Goal: Task Accomplishment & Management: Use online tool/utility

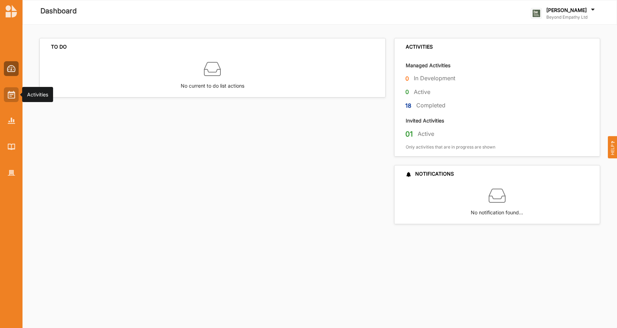
click at [13, 95] on img at bounding box center [11, 95] width 7 height 8
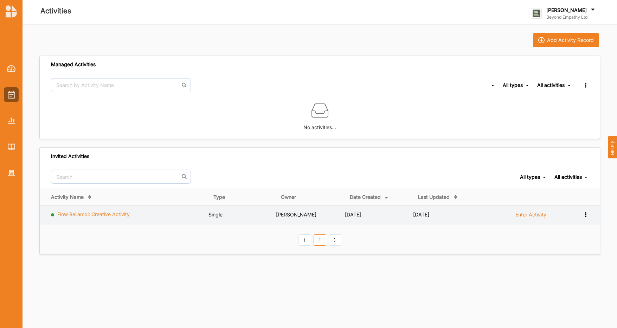
click at [104, 215] on link "Flow Bellambi: Creative Activity" at bounding box center [93, 214] width 72 height 6
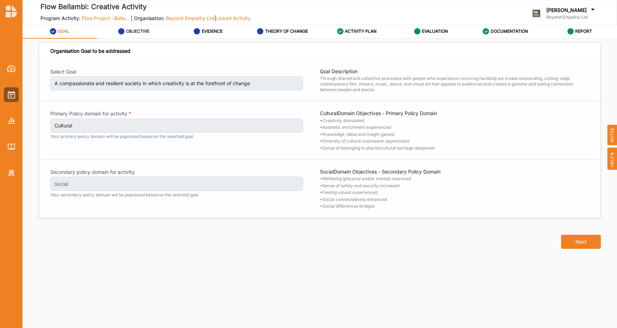
click at [133, 34] on div "OBJECTIVE" at bounding box center [133, 31] width 31 height 13
select select "1"
select select "6"
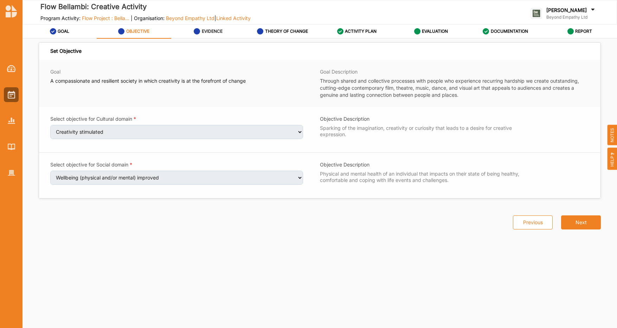
click at [210, 29] on label "EVIDENCE" at bounding box center [212, 31] width 21 height 6
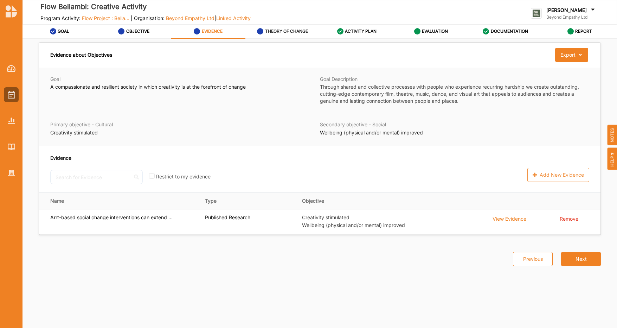
click at [290, 31] on label "THEORY OF CHANGE" at bounding box center [286, 31] width 43 height 6
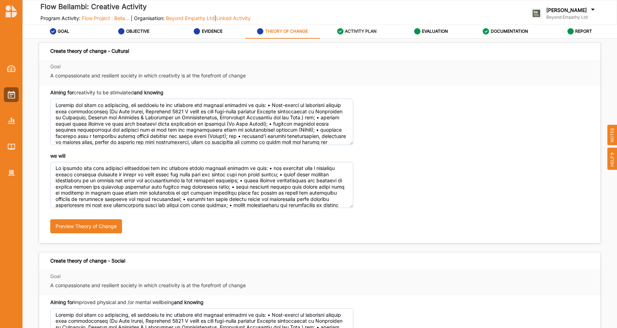
click at [360, 30] on label "ACTIVITY PLAN" at bounding box center [361, 31] width 32 height 6
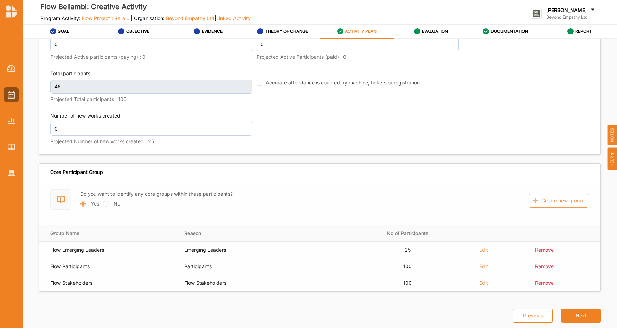
scroll to position [1023, 0]
click at [438, 28] on label "EVALUATION" at bounding box center [435, 31] width 26 height 6
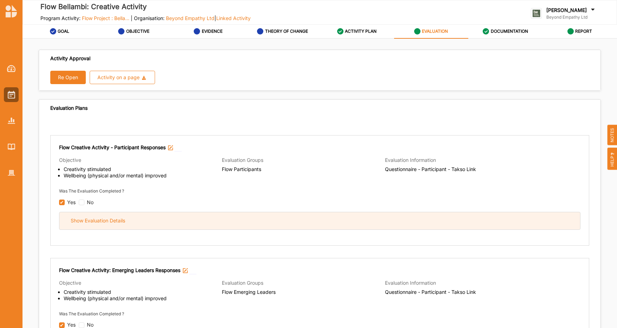
click at [105, 218] on div "Show Evaluation Details" at bounding box center [98, 220] width 54 height 6
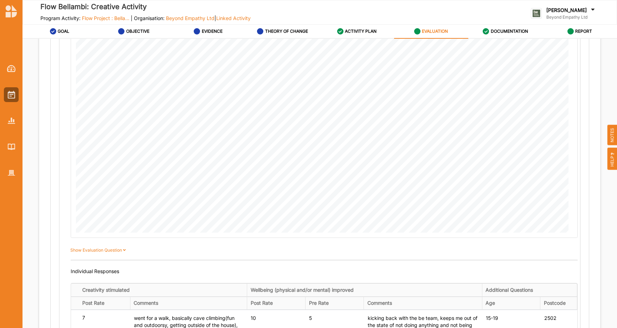
scroll to position [425, 0]
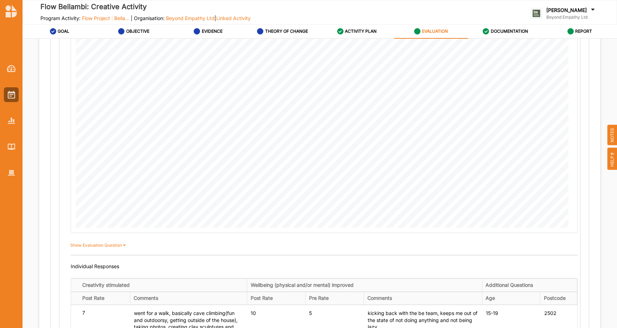
click at [123, 243] on icon at bounding box center [124, 244] width 5 height 4
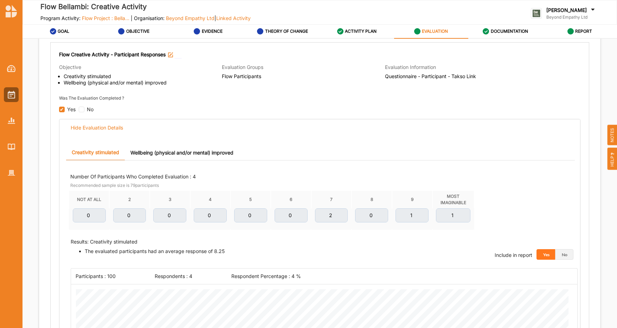
scroll to position [0, 0]
